Goal: Navigation & Orientation: Find specific page/section

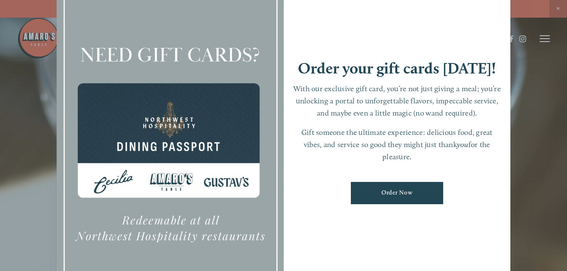
click at [531, 108] on div at bounding box center [283, 135] width 567 height 271
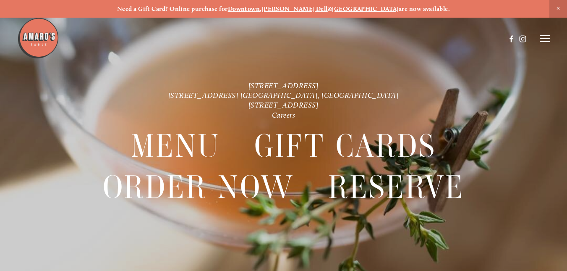
click at [127, 79] on div at bounding box center [283, 135] width 567 height 271
click at [180, 141] on span "Menu" at bounding box center [175, 146] width 89 height 41
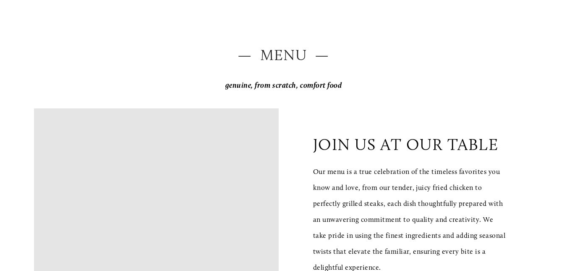
scroll to position [79, 0]
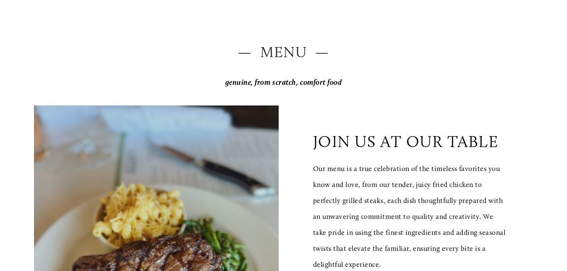
click at [282, 47] on header "Menu Order Now Visit Gallery 0" at bounding box center [283, 17] width 533 height 77
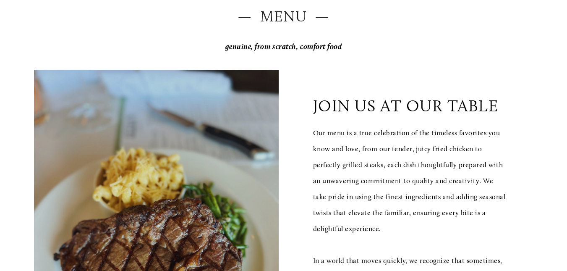
scroll to position [120, 0]
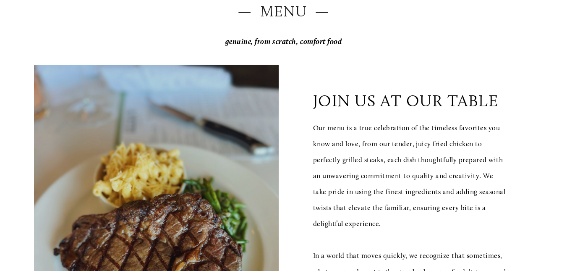
click at [313, 39] on div at bounding box center [261, 17] width 489 height 43
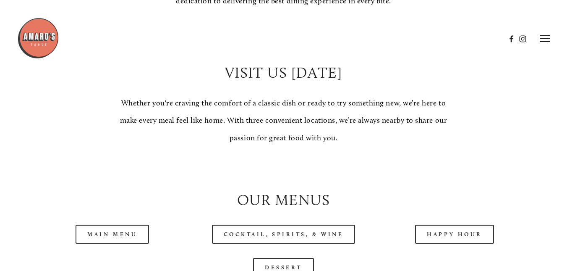
scroll to position [646, 0]
